Goal: Task Accomplishment & Management: Complete application form

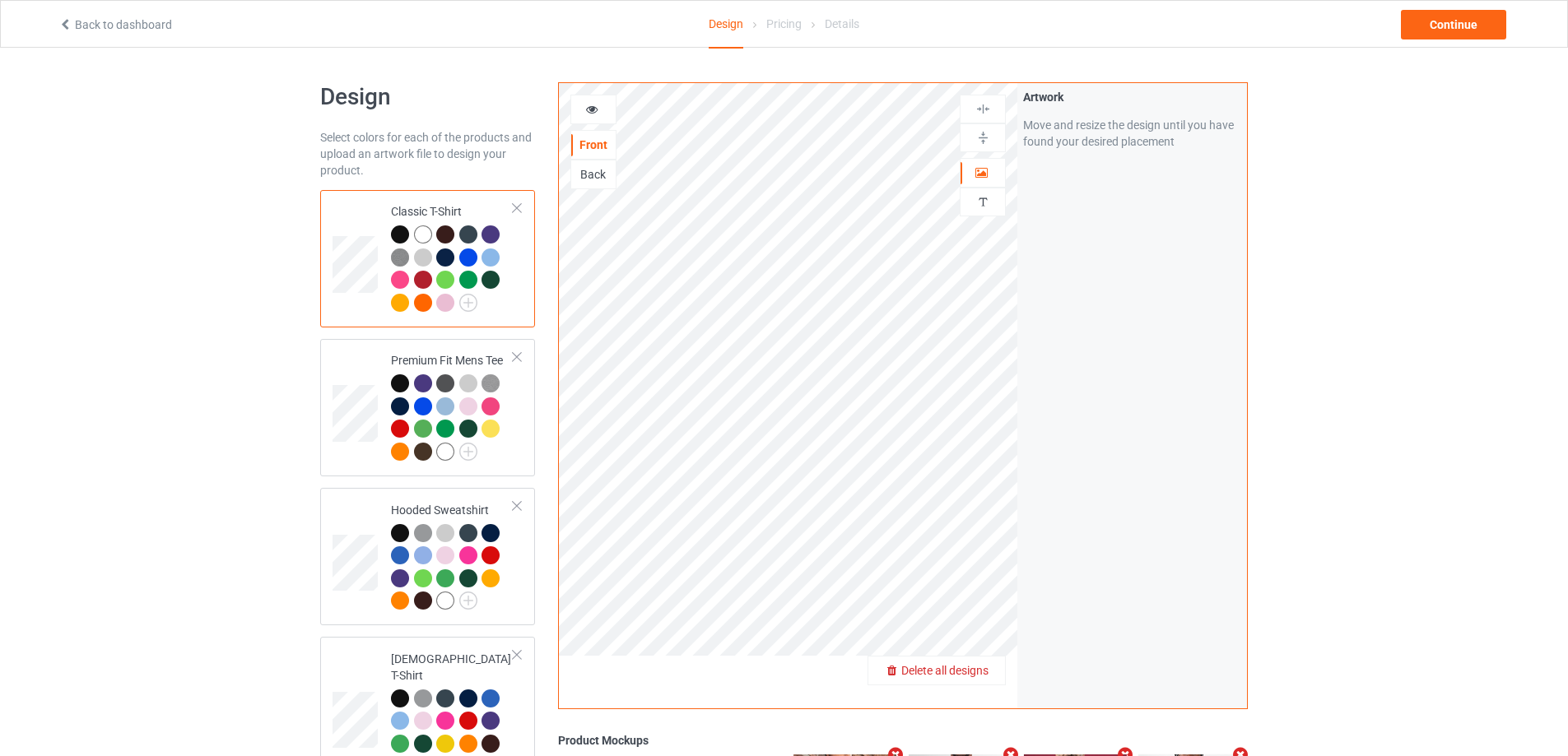
click at [981, 673] on span "Delete all designs" at bounding box center [945, 670] width 88 height 13
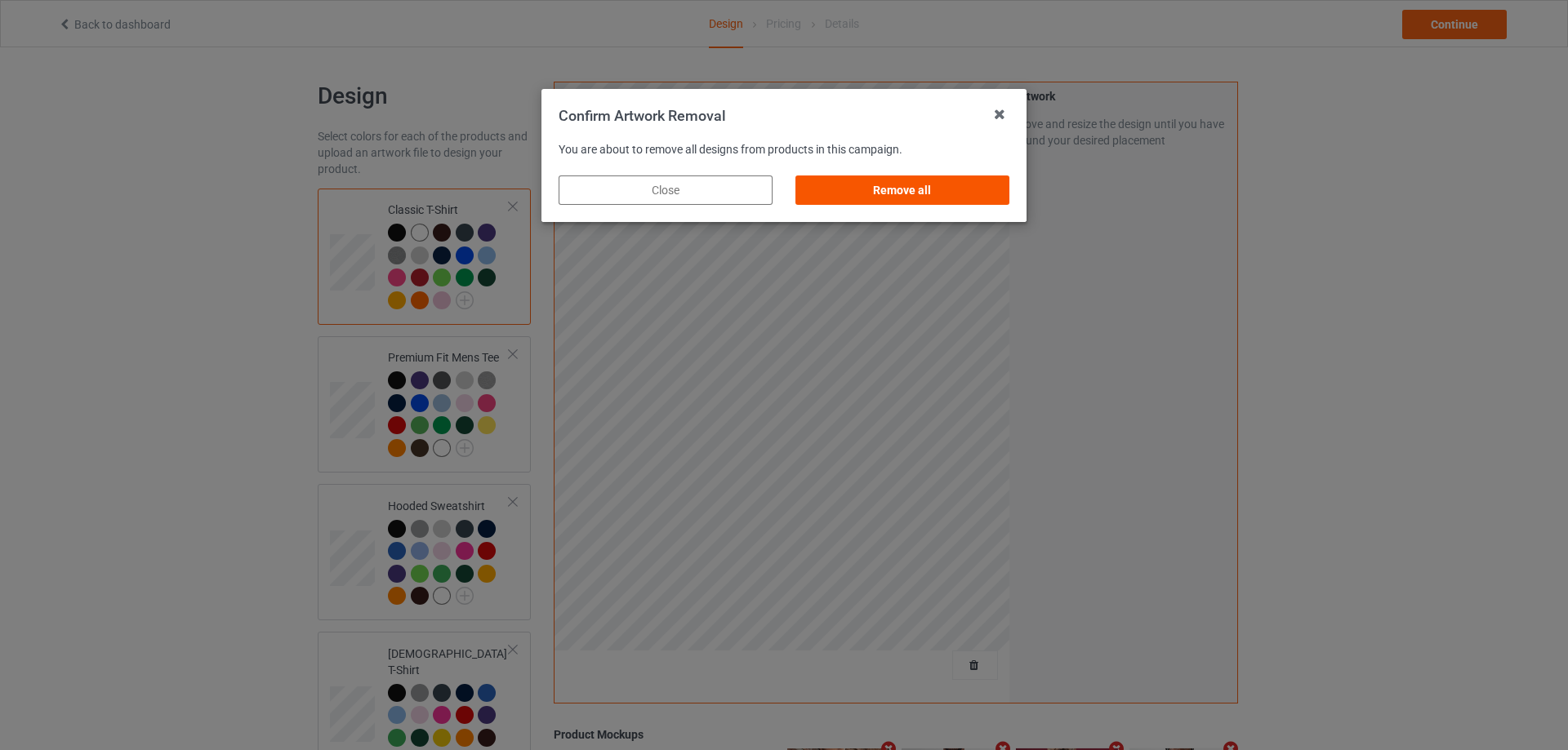
click at [980, 177] on div "Remove all" at bounding box center [903, 191] width 214 height 30
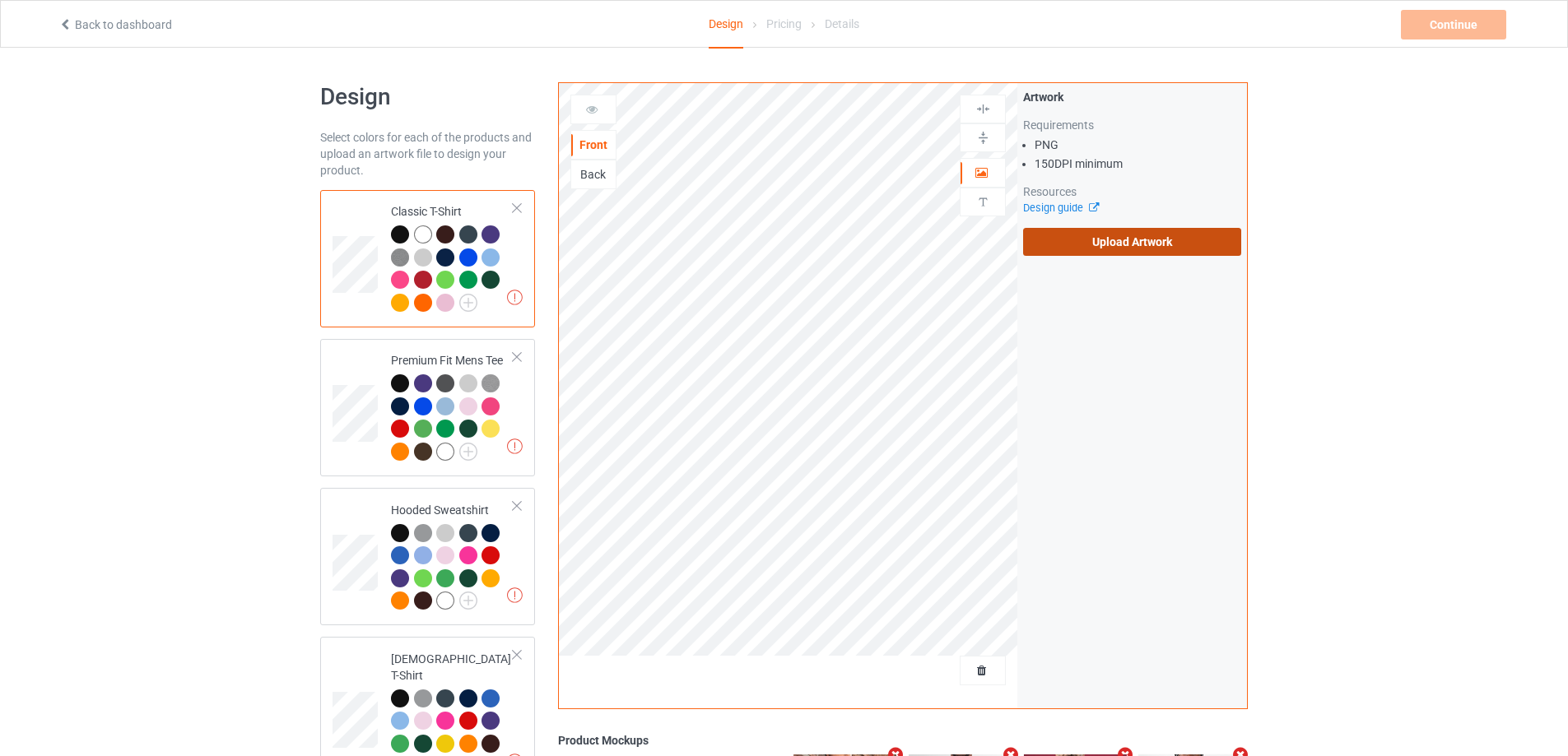
click at [1106, 239] on label "Upload Artwork" at bounding box center [1132, 242] width 218 height 28
click at [0, 0] on input "Upload Artwork" at bounding box center [0, 0] width 0 height 0
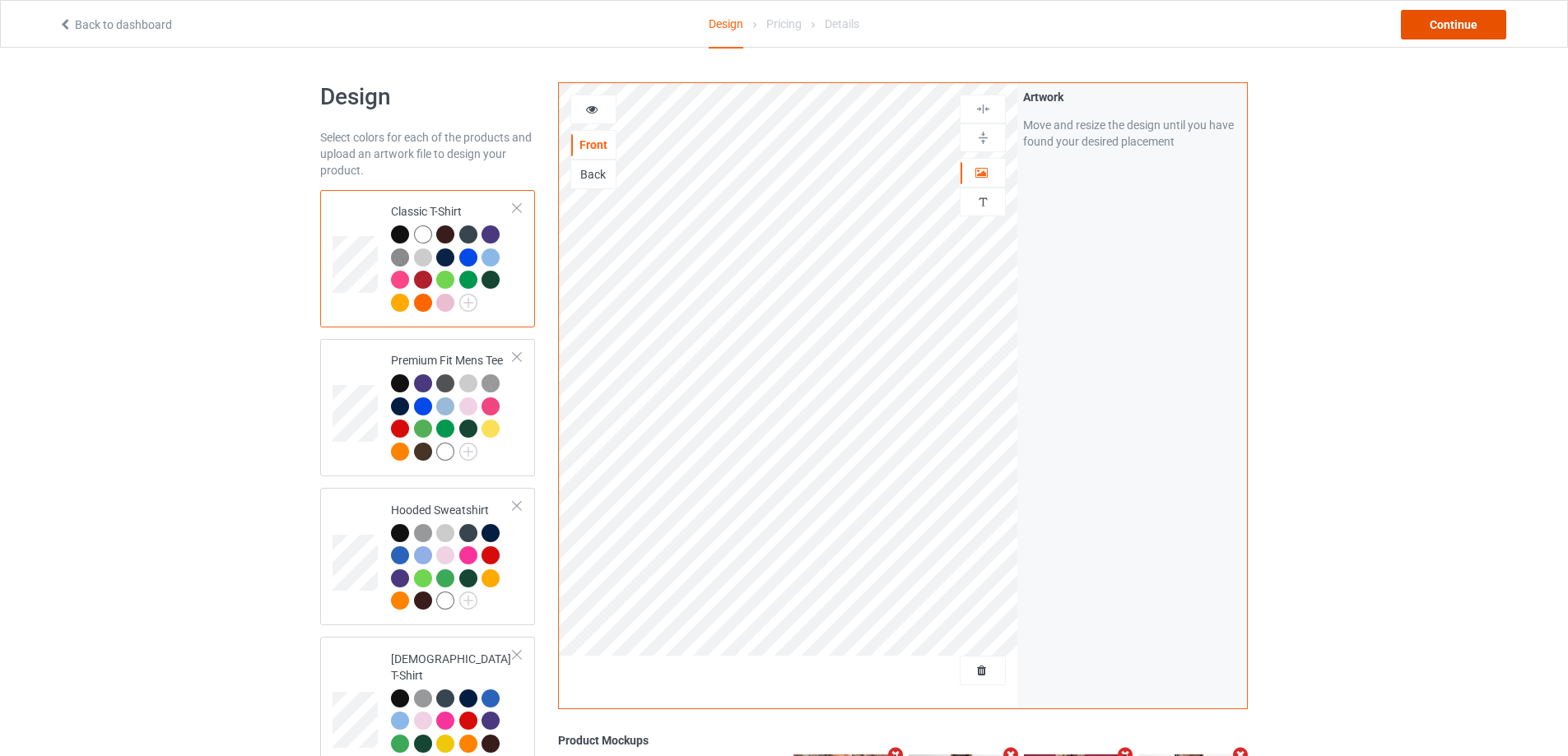
click at [1470, 29] on div "Continue" at bounding box center [1453, 25] width 106 height 30
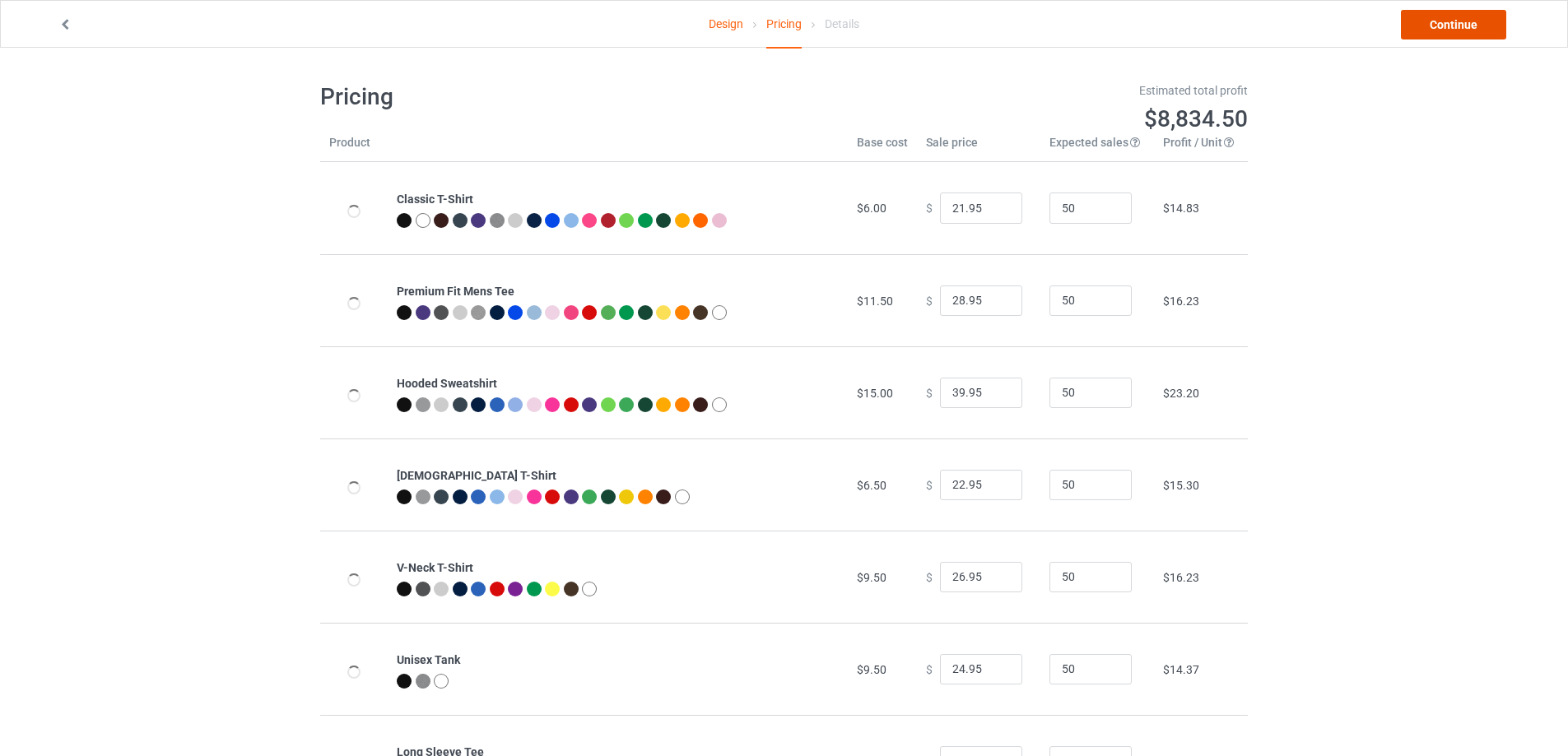
click at [1470, 29] on link "Continue" at bounding box center [1453, 25] width 106 height 30
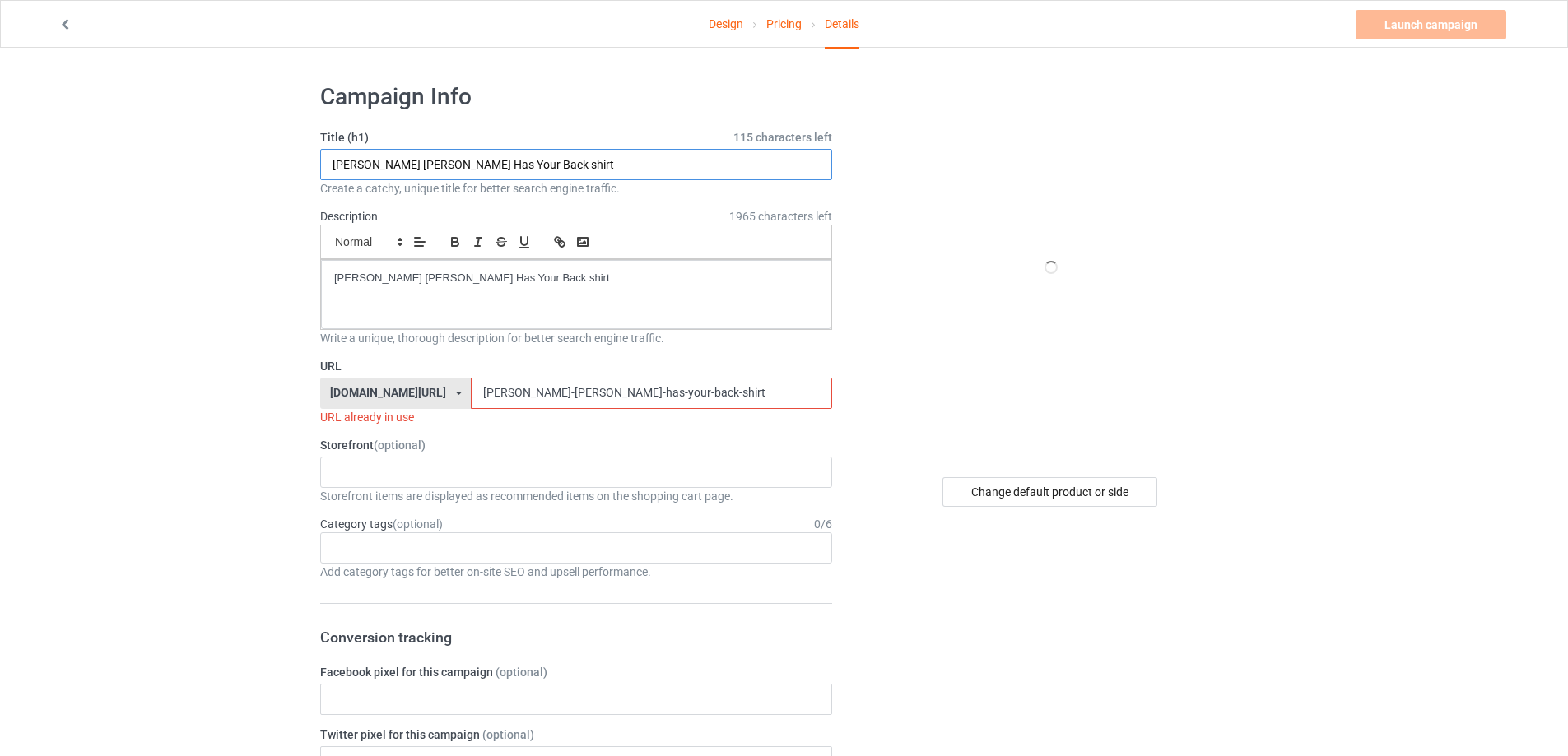
drag, startPoint x: 161, startPoint y: 163, endPoint x: 488, endPoint y: 298, distance: 353.8
paste input "the chosen one"
type input "the chosen one shirt"
drag, startPoint x: 598, startPoint y: 300, endPoint x: 272, endPoint y: 253, distance: 329.4
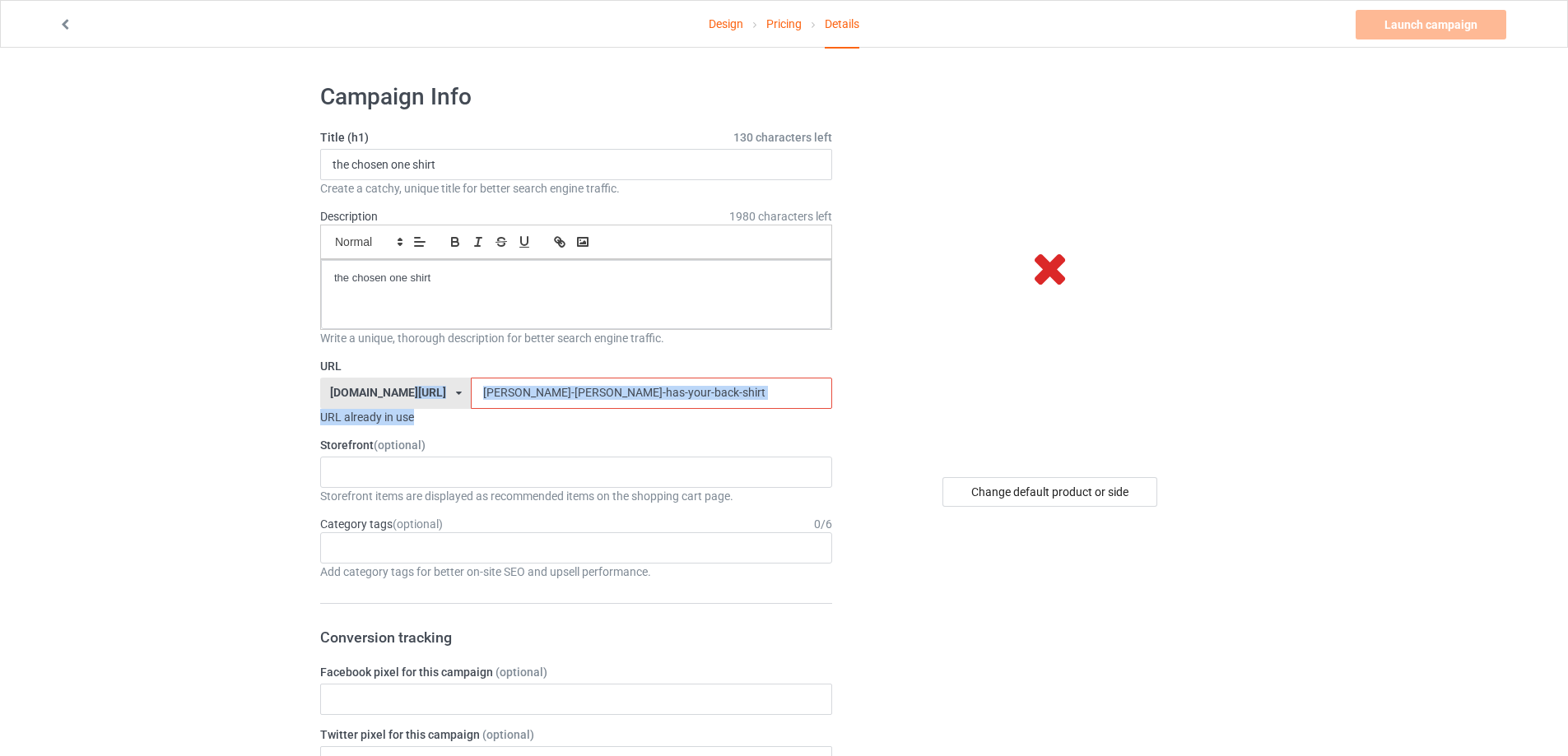
drag, startPoint x: 670, startPoint y: 409, endPoint x: 344, endPoint y: 400, distance: 326.1
click at [344, 400] on div "URL [DOMAIN_NAME][URL] [DOMAIN_NAME][URL] [DOMAIN_NAME][URL] 5cd2f964b197f721e1…" at bounding box center [576, 391] width 512 height 68
click at [647, 407] on input "[PERSON_NAME]-[PERSON_NAME]-has-your-back-shirt" at bounding box center [652, 392] width 361 height 31
drag, startPoint x: 649, startPoint y: 387, endPoint x: 291, endPoint y: 384, distance: 358.0
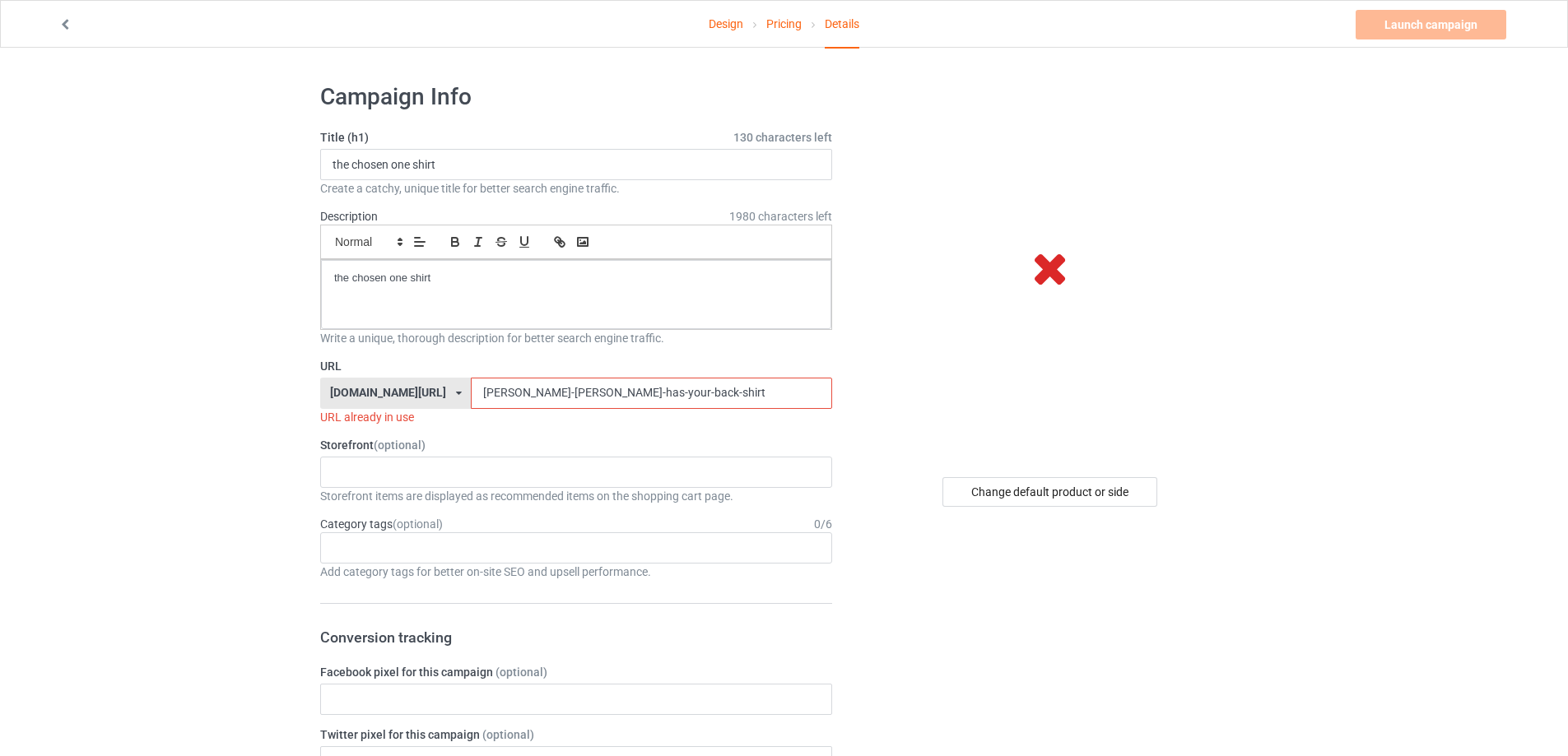
paste input "the-chosen-one"
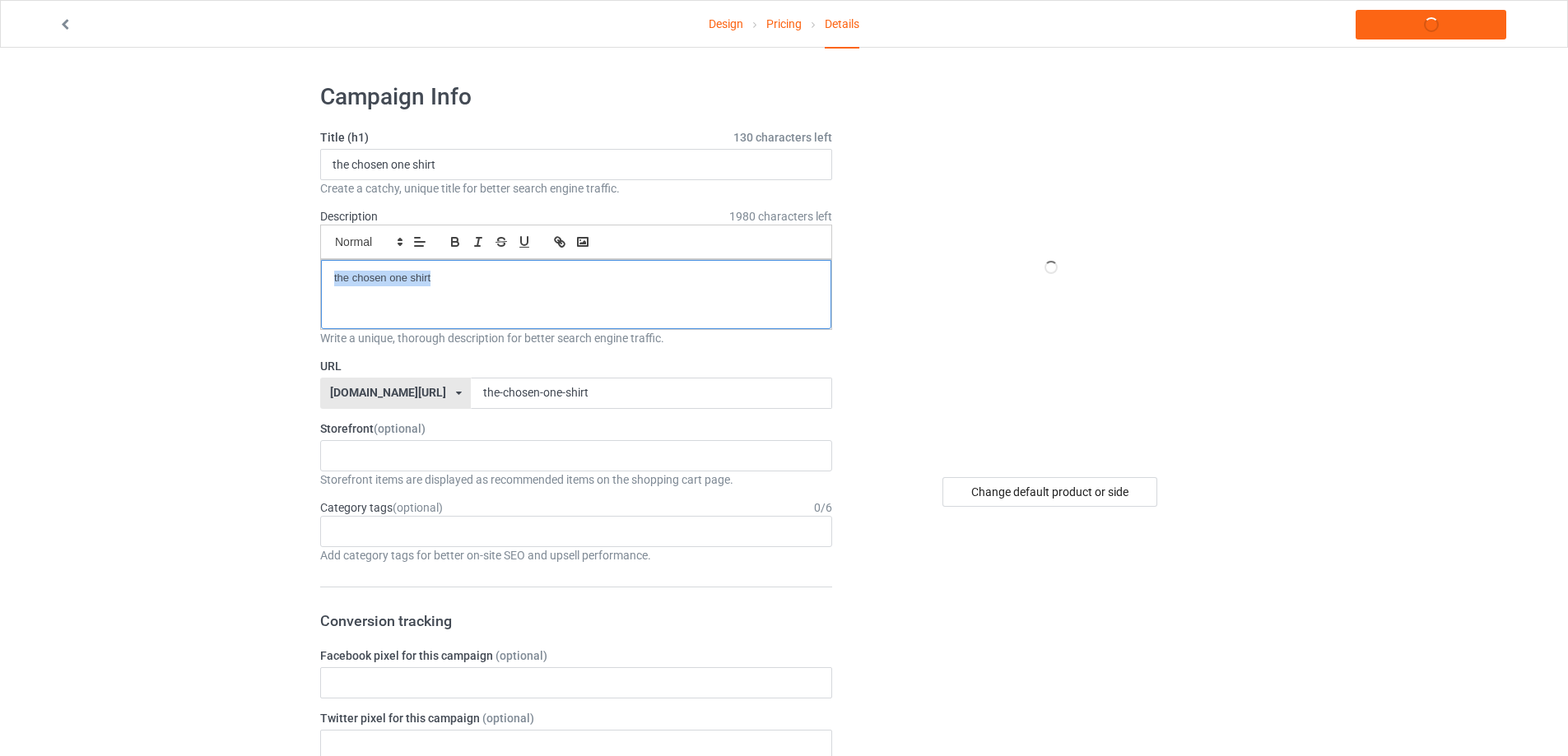
drag, startPoint x: 447, startPoint y: 290, endPoint x: 108, endPoint y: 256, distance: 340.7
copy p "the chosen one shirt"
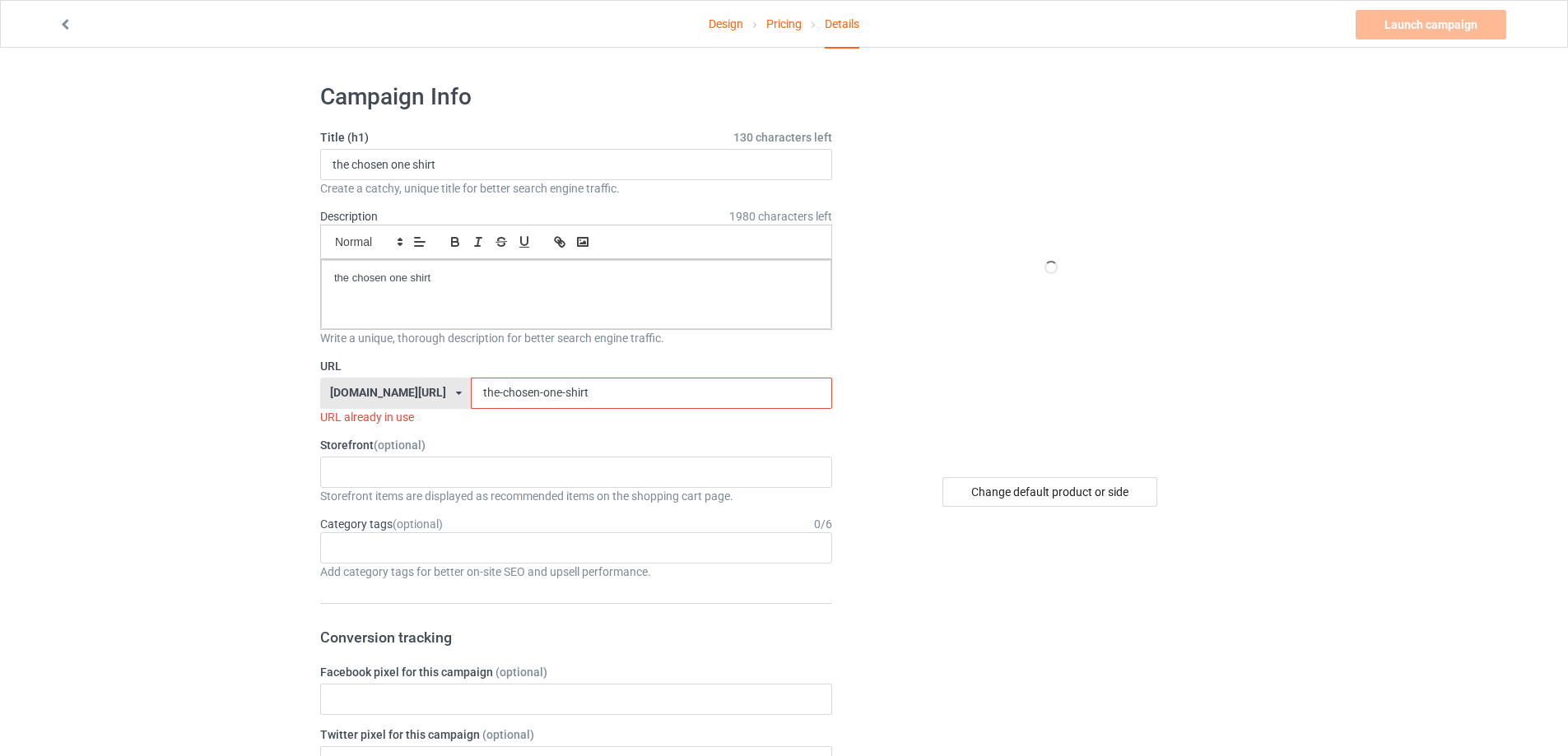
click at [636, 393] on input "the-chosen-one-shirt" at bounding box center [652, 392] width 361 height 31
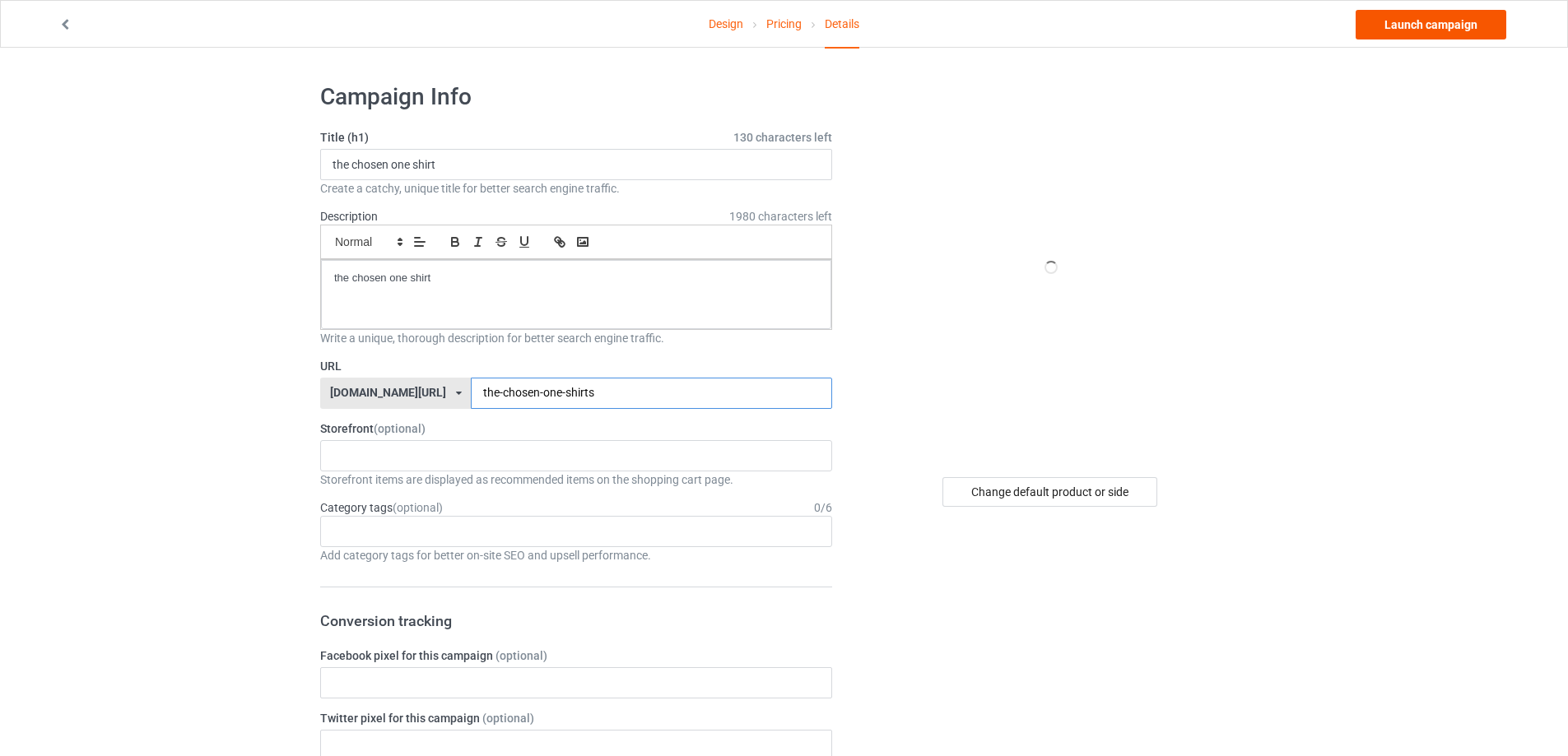
type input "the-chosen-one-shirts"
click at [1427, 28] on link "Launch campaign" at bounding box center [1431, 25] width 150 height 30
